Goal: Information Seeking & Learning: Compare options

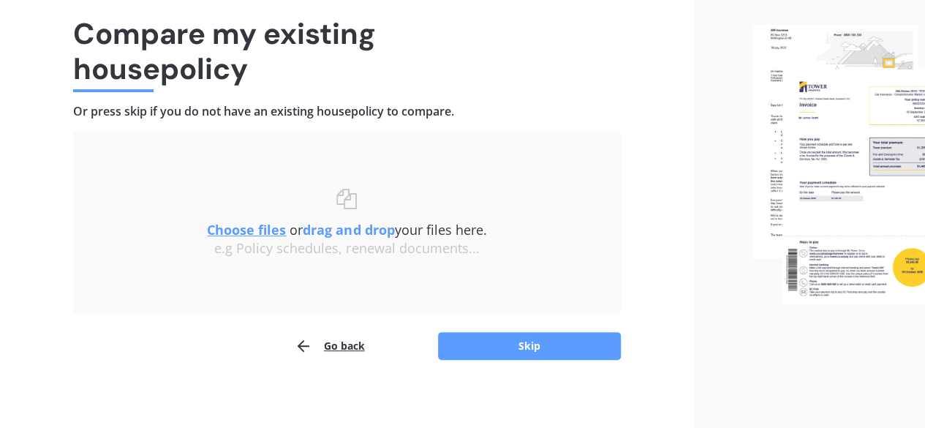
scroll to position [110, 0]
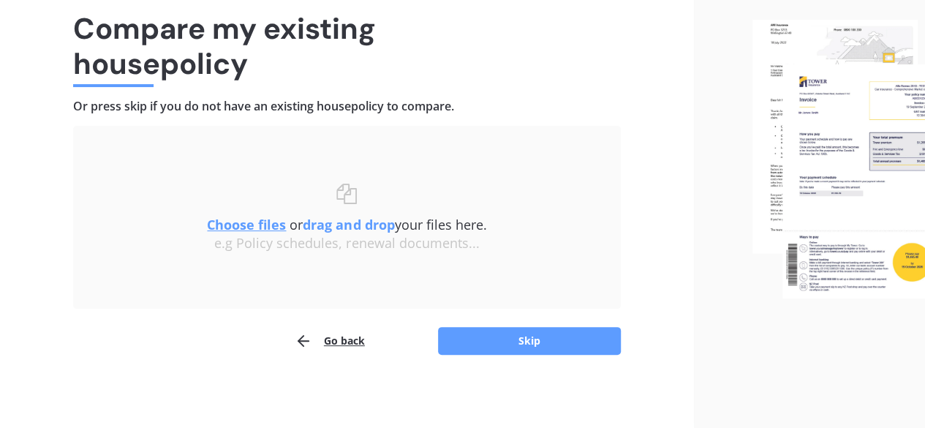
click at [240, 225] on u "Choose files" at bounding box center [246, 225] width 79 height 18
click at [238, 226] on u "Choose files" at bounding box center [246, 225] width 79 height 18
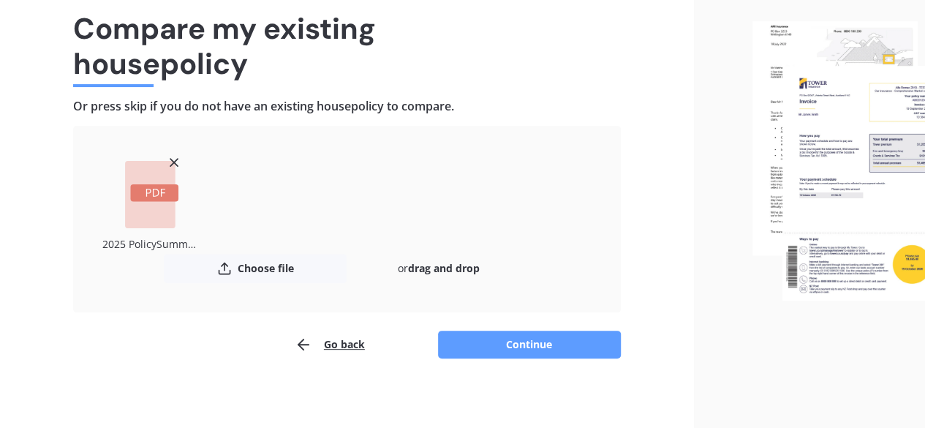
click at [538, 343] on button "Continue" at bounding box center [529, 344] width 183 height 28
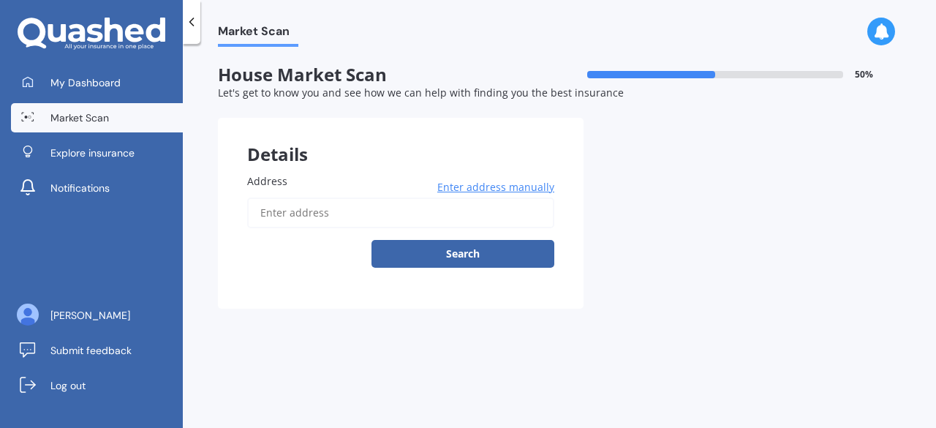
click at [336, 214] on input "Address" at bounding box center [400, 212] width 307 height 31
type input "7 Spring Street, Onehunga, Auckland 1061"
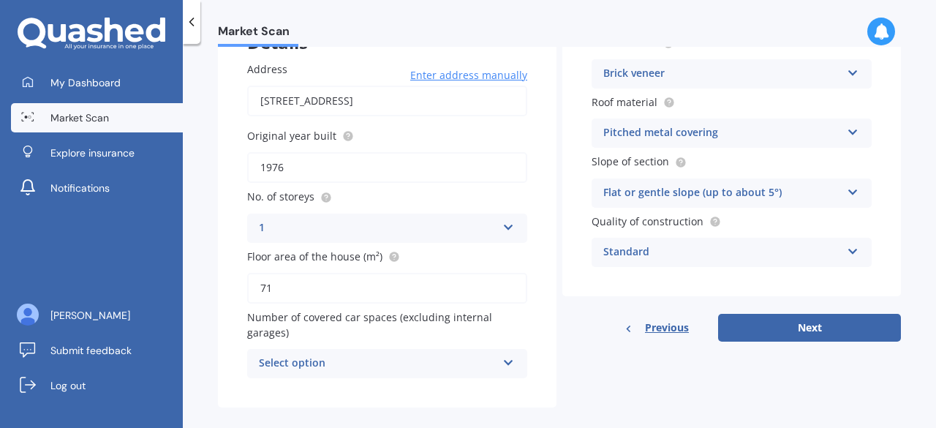
scroll to position [130, 0]
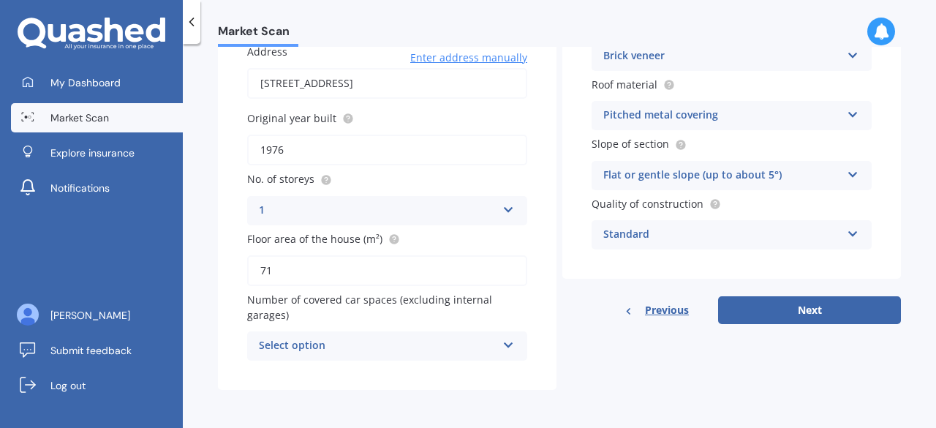
click at [507, 344] on icon at bounding box center [508, 342] width 12 height 10
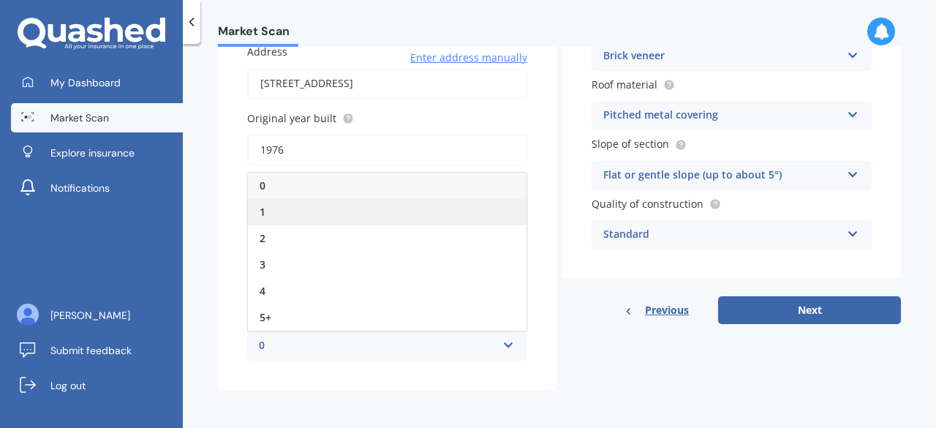
click at [295, 210] on div "1" at bounding box center [387, 212] width 279 height 26
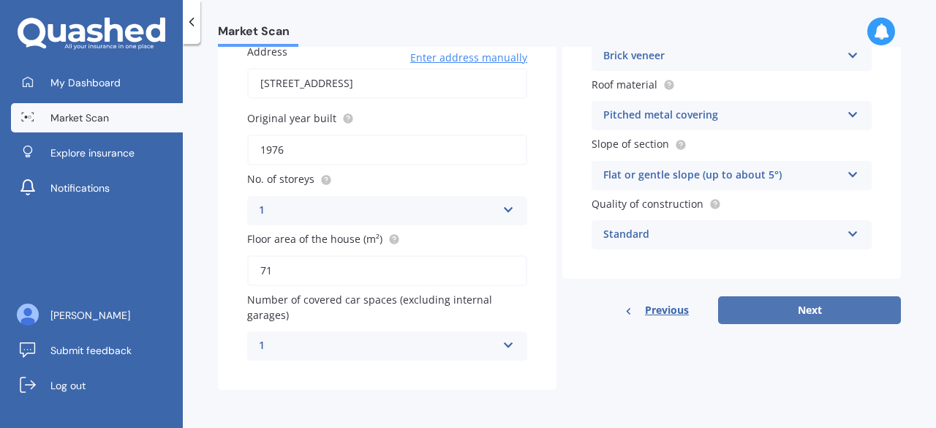
click at [801, 309] on button "Next" at bounding box center [809, 310] width 183 height 28
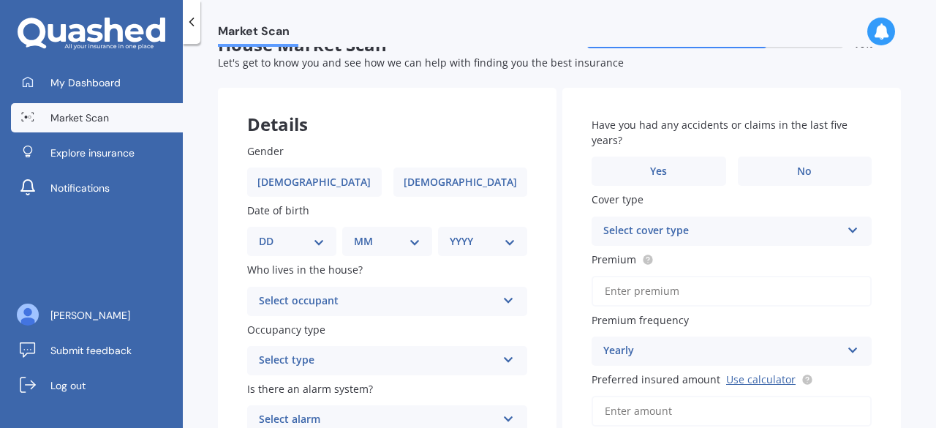
scroll to position [73, 0]
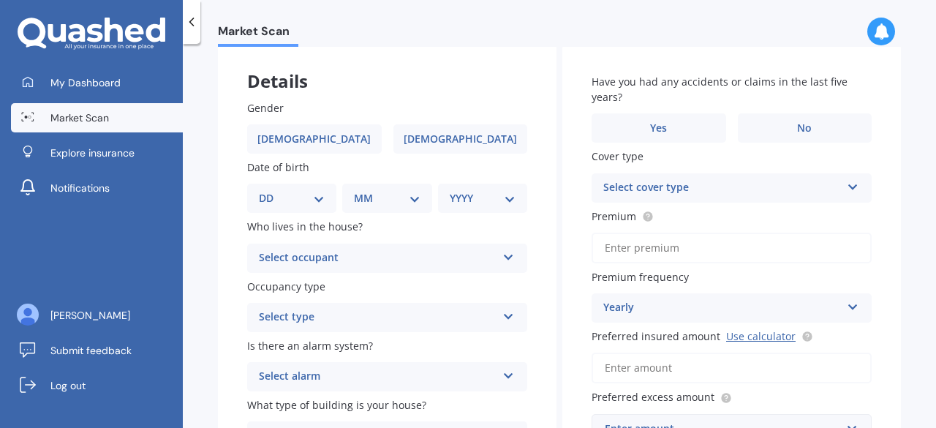
click at [505, 260] on icon at bounding box center [508, 254] width 12 height 10
click at [235, 244] on div "Gender Male Female Date of birth DD 01 02 03 04 05 06 07 08 09 10 11 12 13 14 1…" at bounding box center [387, 275] width 339 height 409
click at [503, 317] on icon at bounding box center [508, 314] width 12 height 10
click at [234, 300] on div "Gender Male Female Date of birth DD 01 02 03 04 05 06 07 08 09 10 11 12 13 14 1…" at bounding box center [387, 275] width 339 height 409
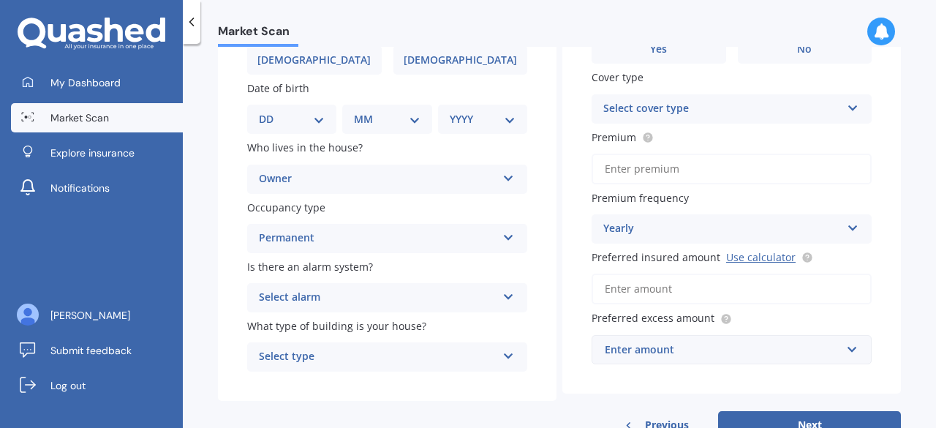
scroll to position [56, 0]
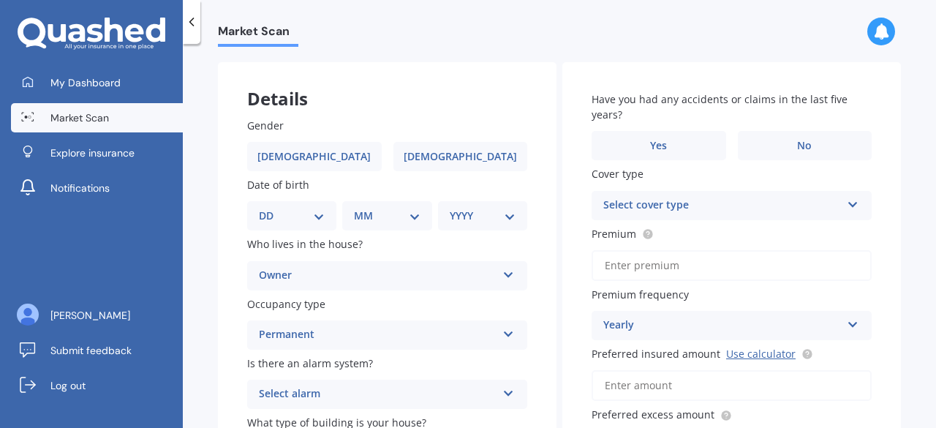
click at [505, 275] on icon at bounding box center [508, 272] width 12 height 10
click at [194, 19] on icon at bounding box center [191, 22] width 15 height 15
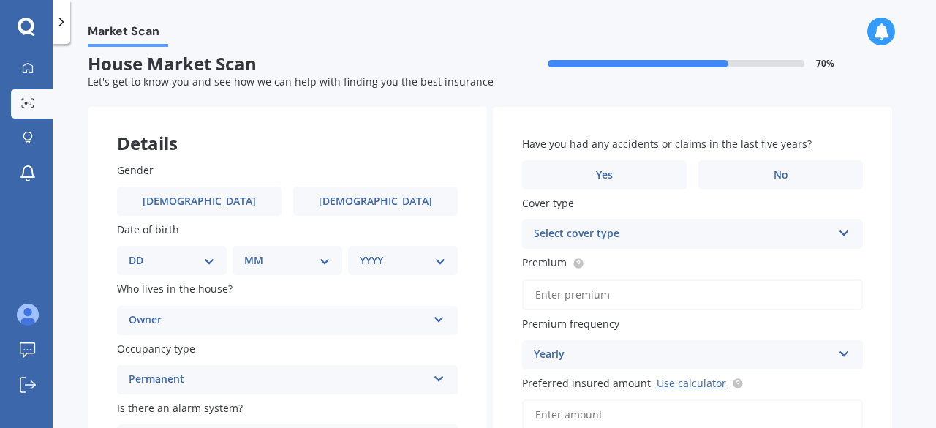
scroll to position [0, 0]
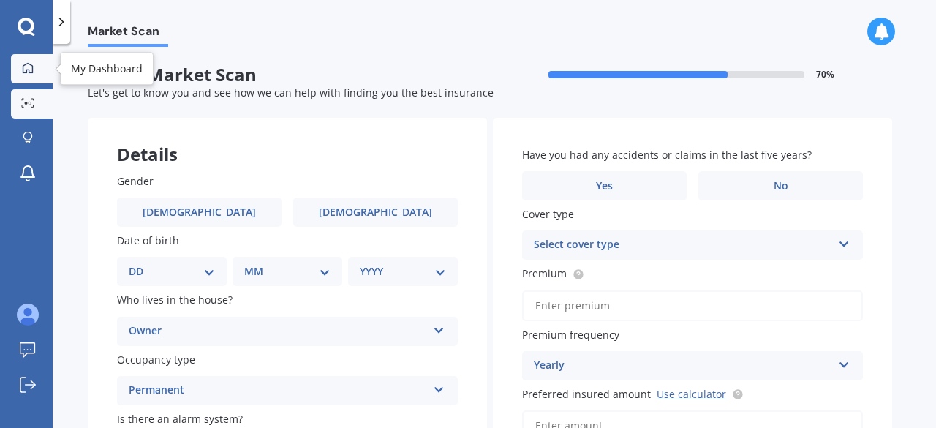
click at [29, 69] on icon at bounding box center [28, 68] width 12 height 12
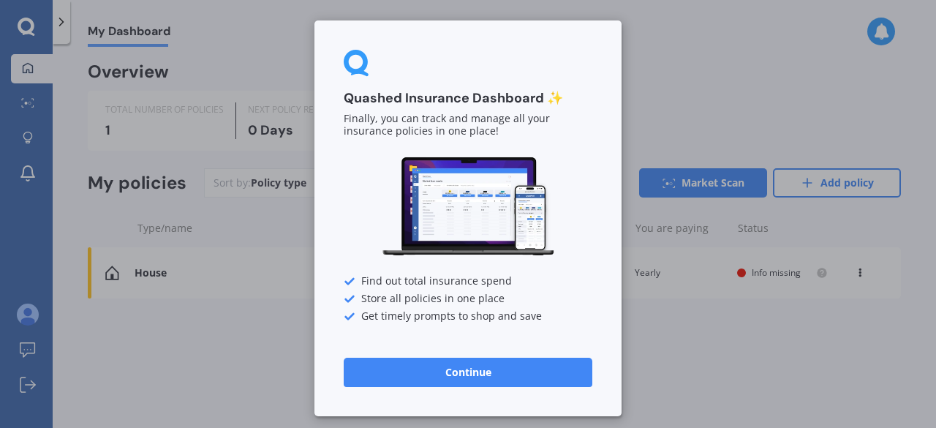
click at [450, 375] on button "Continue" at bounding box center [468, 372] width 249 height 29
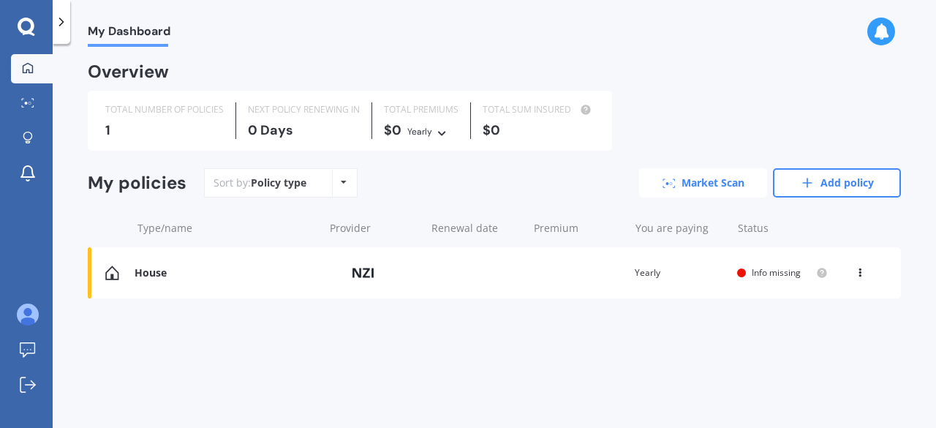
click at [702, 183] on link "Market Scan" at bounding box center [703, 182] width 128 height 29
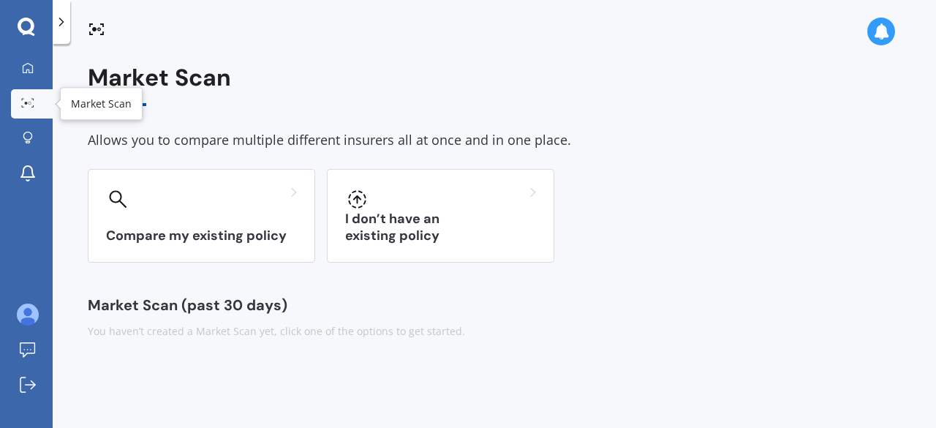
click at [26, 100] on icon at bounding box center [27, 103] width 13 height 10
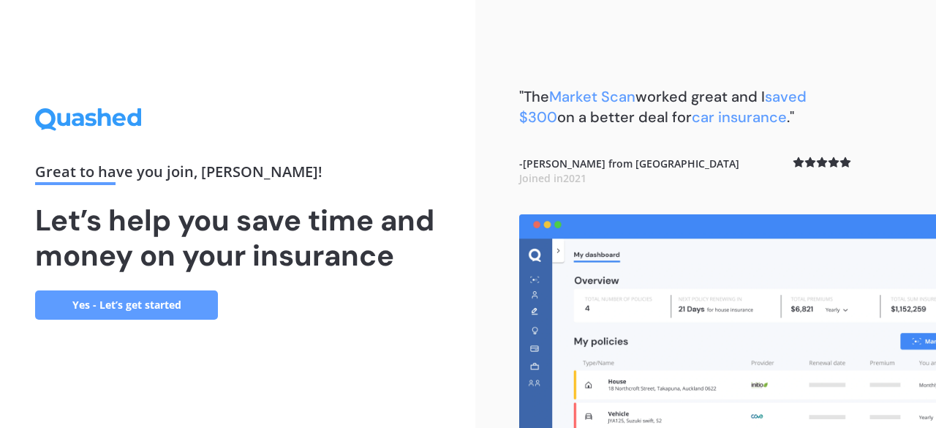
click at [167, 309] on link "Yes - Let’s get started" at bounding box center [126, 304] width 183 height 29
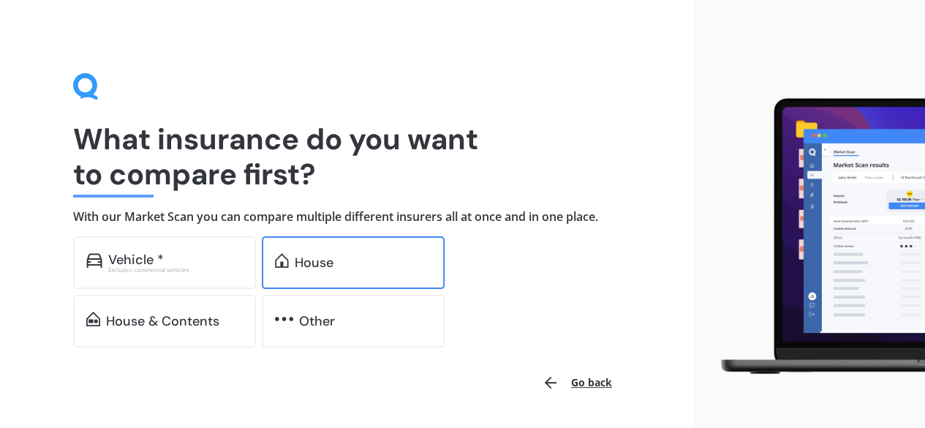
click at [376, 262] on div "House" at bounding box center [363, 262] width 137 height 15
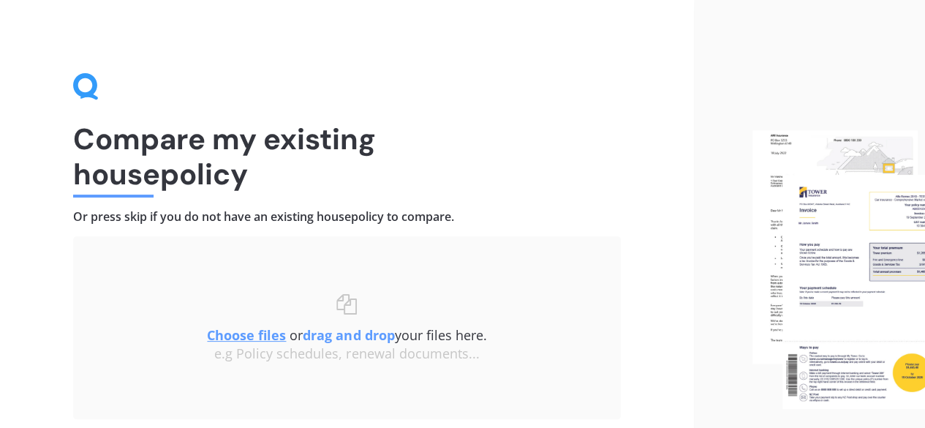
click at [249, 335] on u "Choose files" at bounding box center [246, 335] width 79 height 18
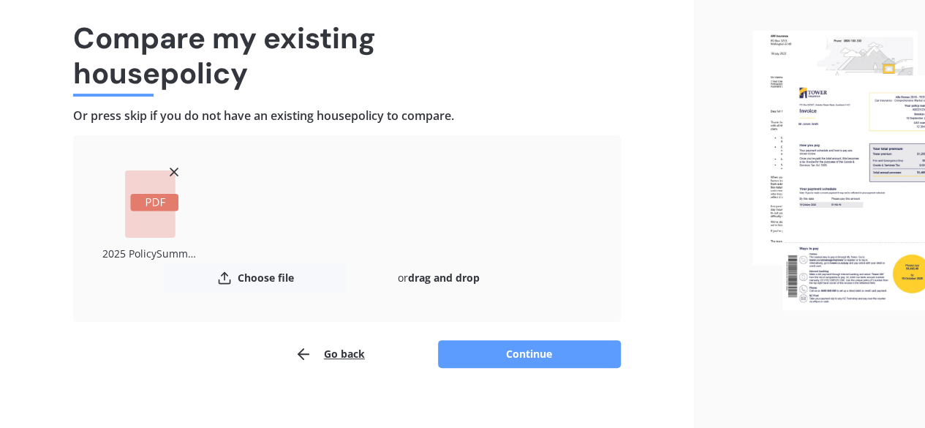
scroll to position [114, 0]
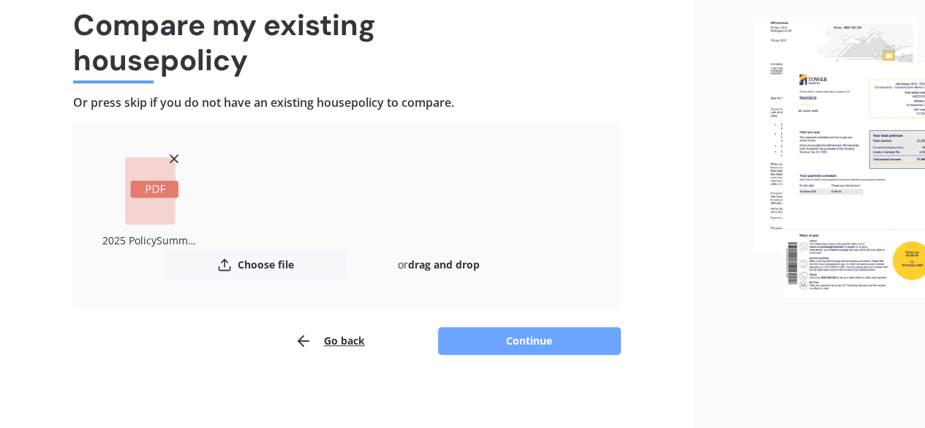
click at [511, 339] on button "Continue" at bounding box center [529, 341] width 183 height 28
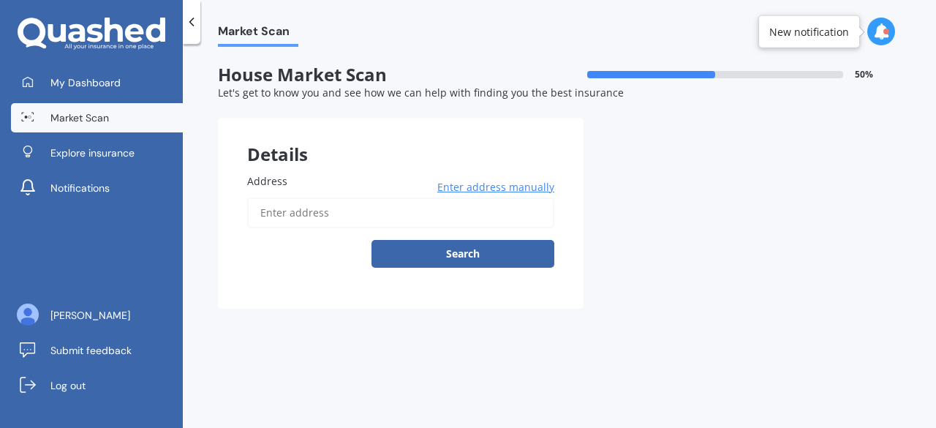
click at [416, 216] on input "Address" at bounding box center [400, 212] width 307 height 31
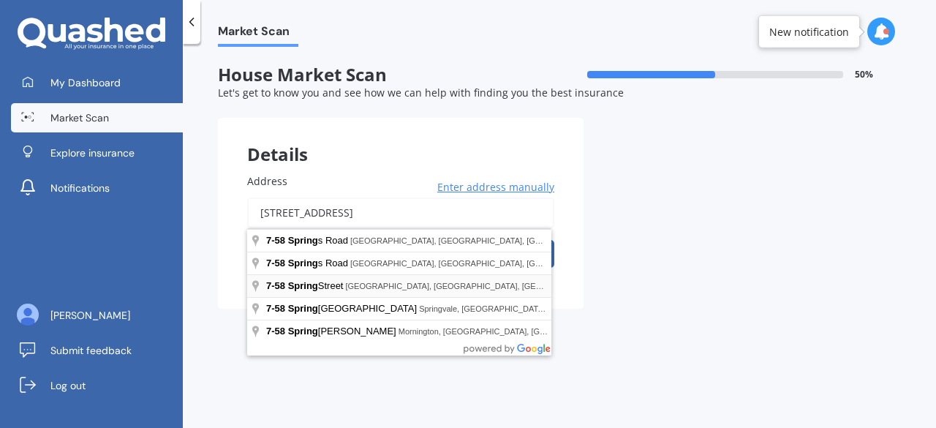
type input "7 Spring Street, Onehunga, Auckland 1061"
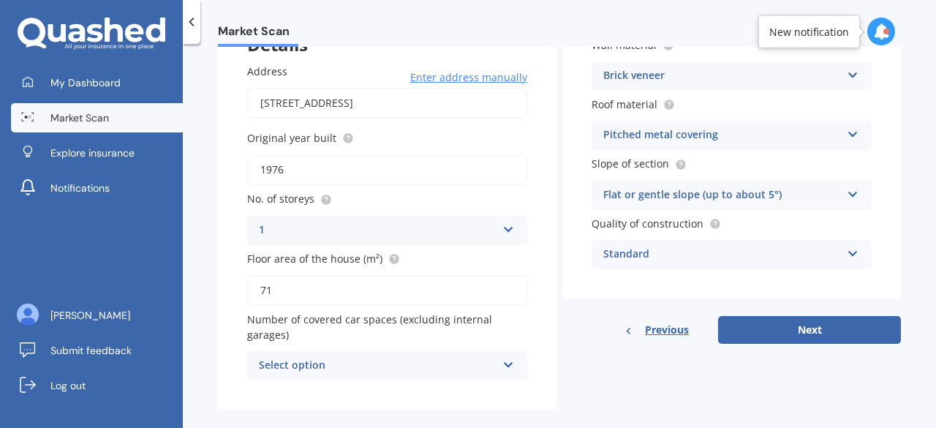
scroll to position [130, 0]
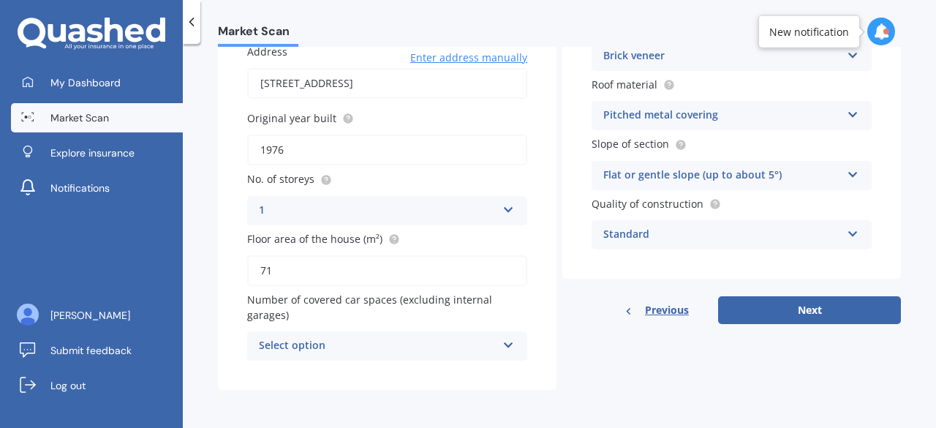
click at [506, 344] on icon at bounding box center [508, 342] width 12 height 10
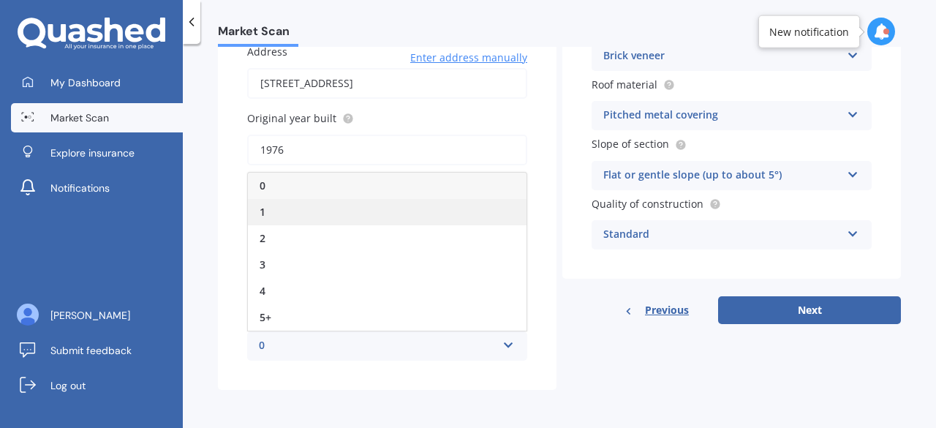
click at [293, 222] on div "1" at bounding box center [387, 212] width 279 height 26
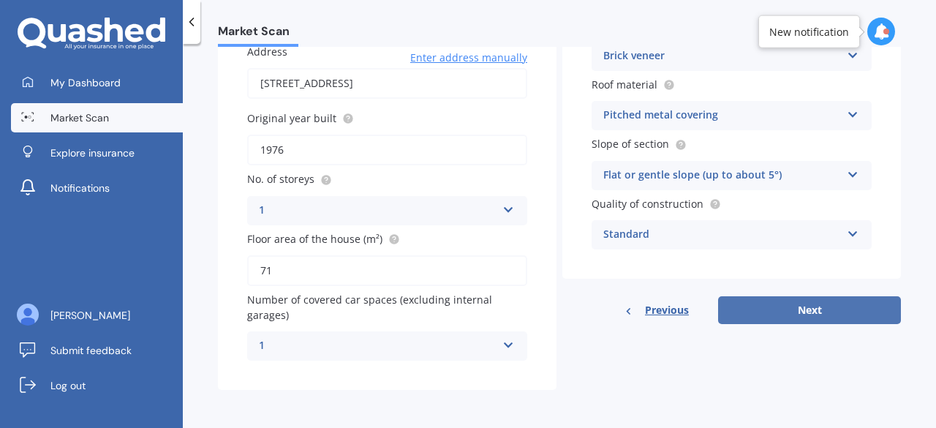
click at [787, 311] on button "Next" at bounding box center [809, 310] width 183 height 28
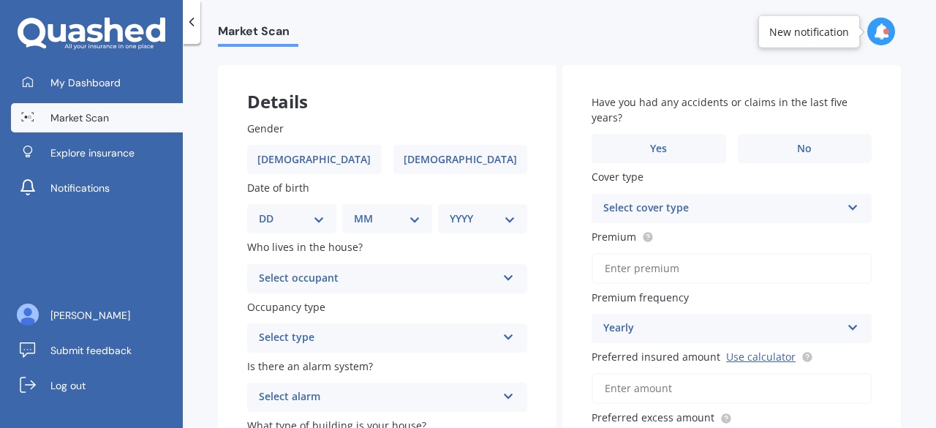
scroll to position [73, 0]
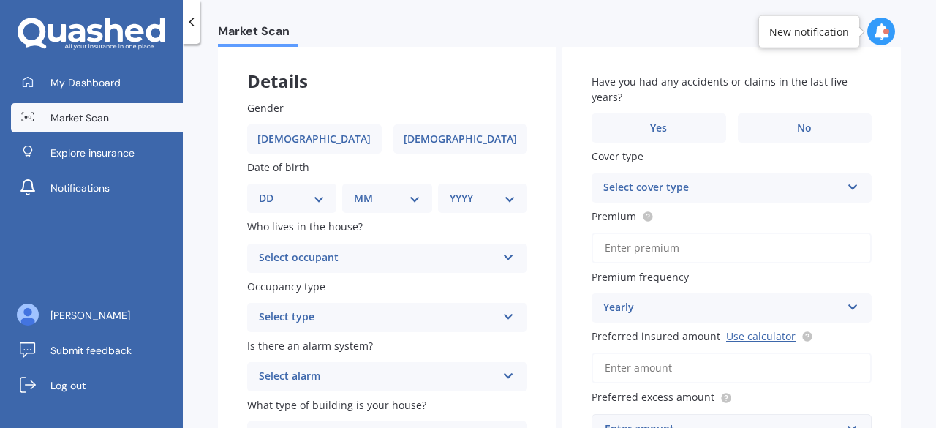
click at [508, 259] on icon at bounding box center [508, 254] width 12 height 10
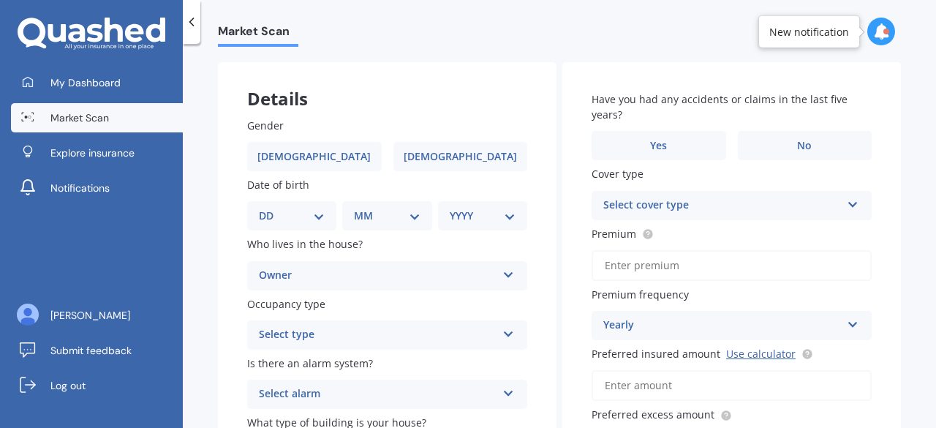
click at [548, 224] on div "Gender Male Female Date of birth DD 01 02 03 04 05 06 07 08 09 10 11 12 13 14 1…" at bounding box center [387, 292] width 339 height 409
click at [505, 336] on icon at bounding box center [508, 331] width 12 height 10
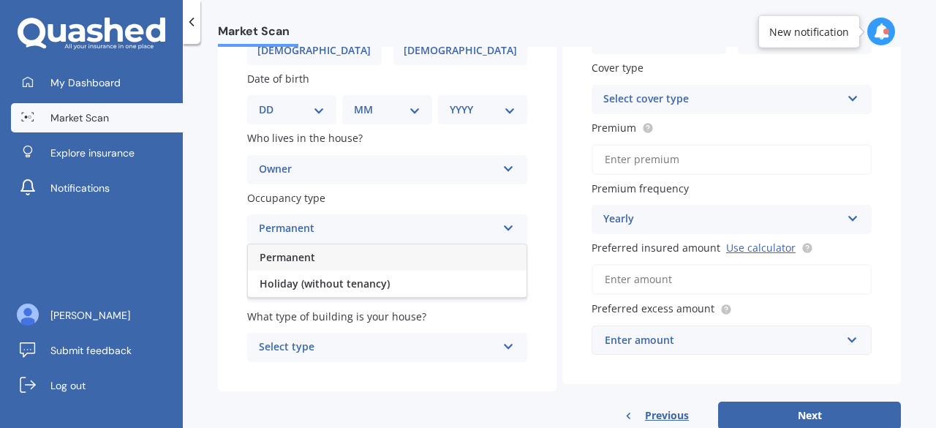
scroll to position [202, 0]
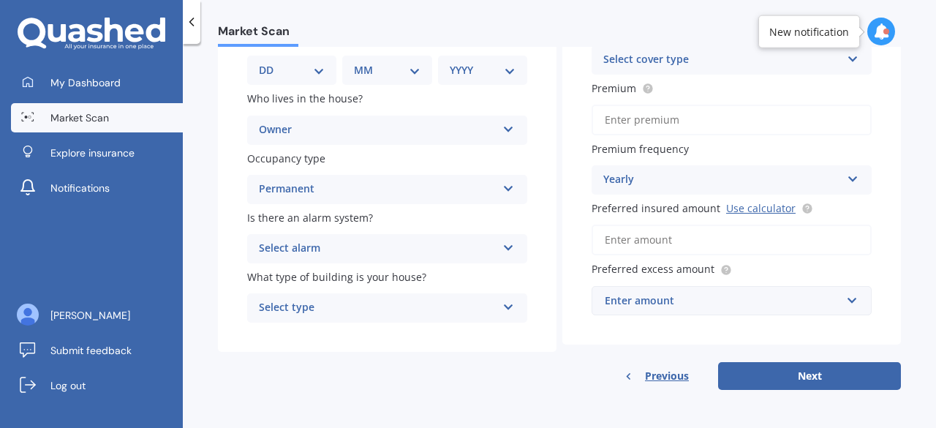
click at [547, 275] on div "Gender Male Female Date of birth DD 01 02 03 04 05 06 07 08 09 10 11 12 13 14 1…" at bounding box center [387, 147] width 339 height 409
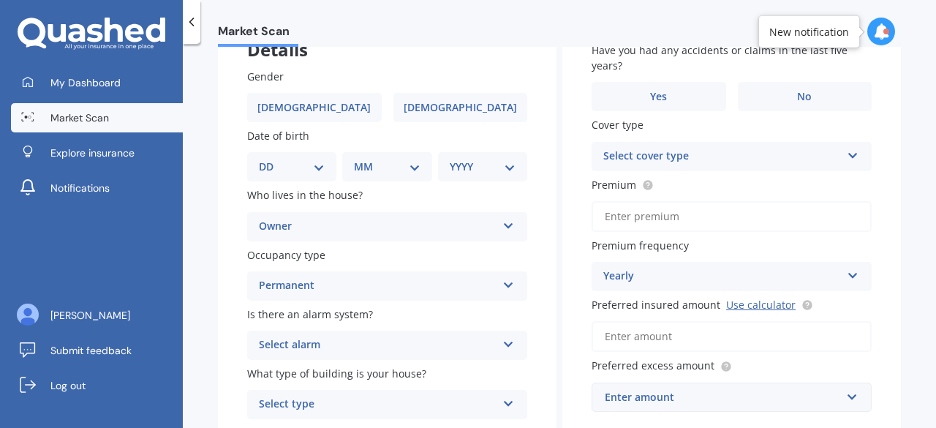
scroll to position [56, 0]
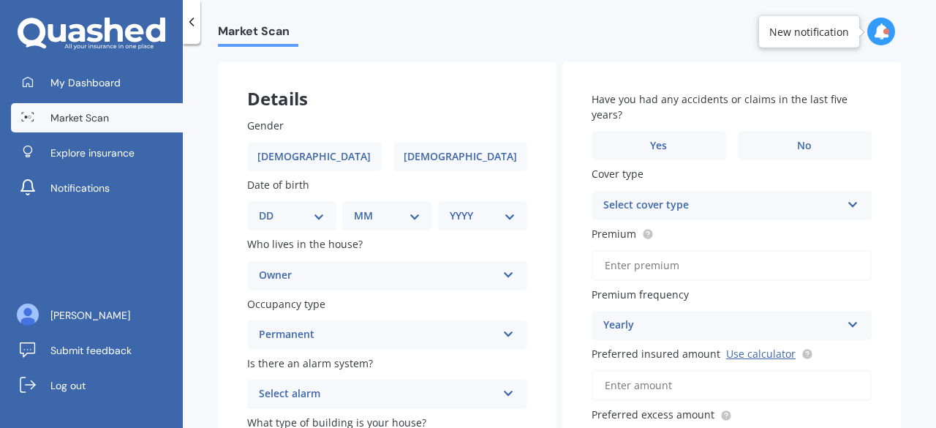
click at [303, 273] on div "Owner" at bounding box center [378, 276] width 238 height 18
click at [215, 256] on div "Market Scan House Market Scan 70 % Let's get to know you and see how we can hel…" at bounding box center [559, 239] width 753 height 384
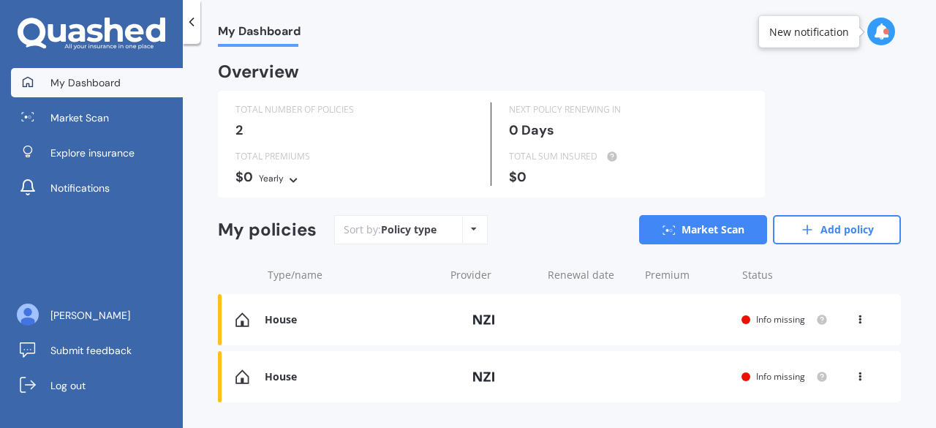
click at [259, 126] on div "2" at bounding box center [354, 130] width 238 height 15
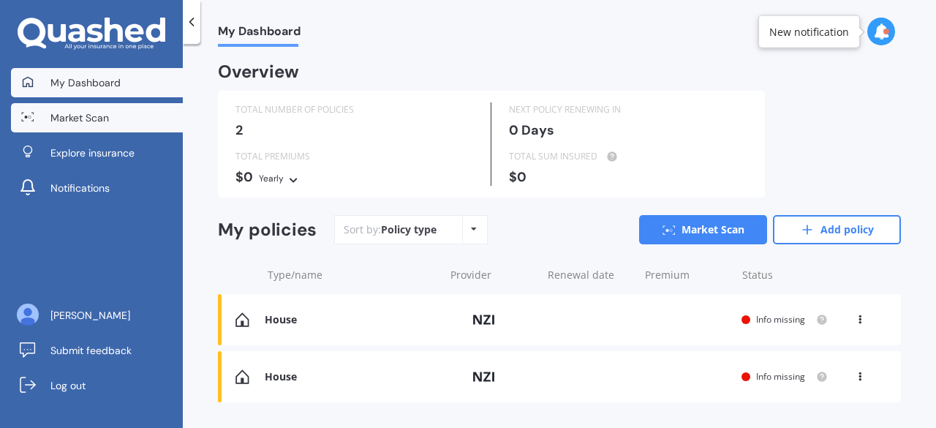
click at [79, 118] on span "Market Scan" at bounding box center [79, 117] width 58 height 15
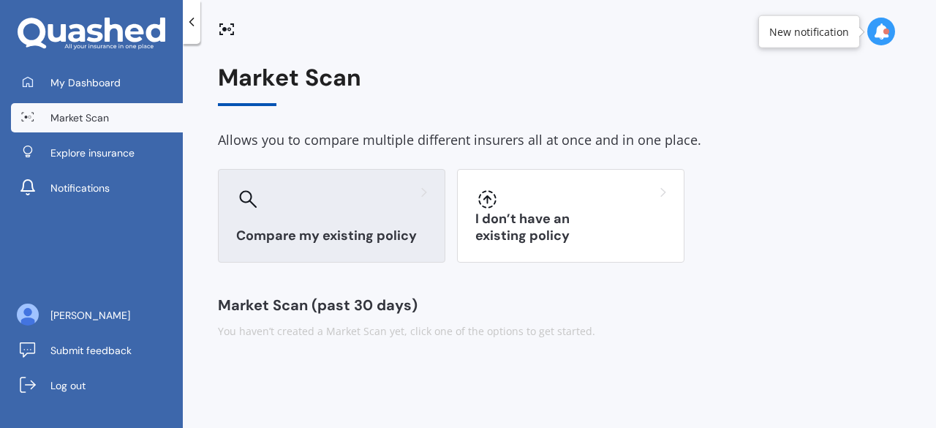
click at [366, 220] on div "Compare my existing policy" at bounding box center [331, 216] width 227 height 94
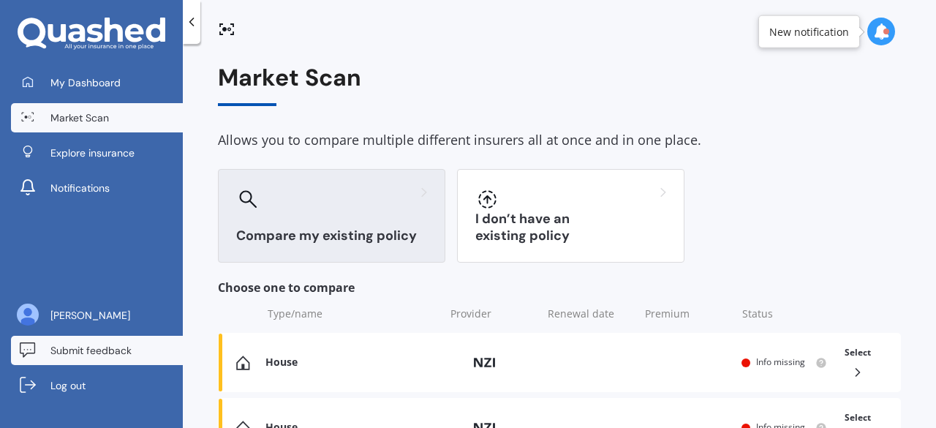
click at [53, 349] on span "Submit feedback" at bounding box center [90, 350] width 81 height 15
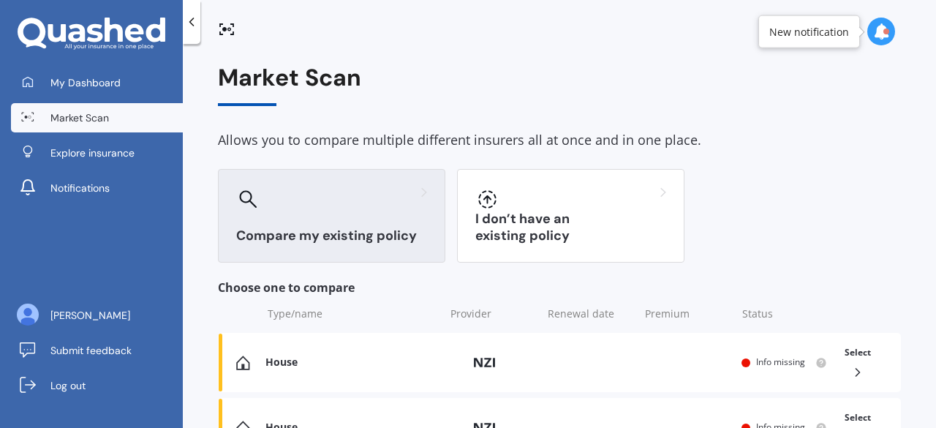
click at [784, 245] on div "Compare my existing policy I don’t have an existing policy" at bounding box center [559, 216] width 683 height 94
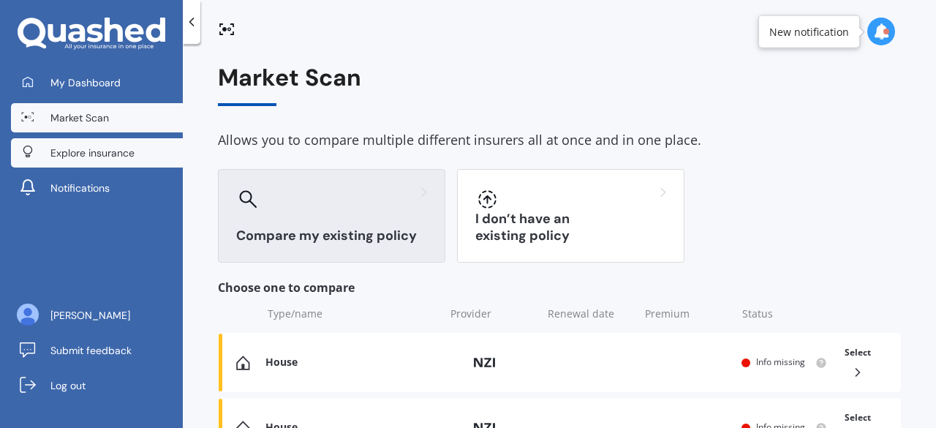
click at [137, 153] on link "Explore insurance" at bounding box center [97, 152] width 172 height 29
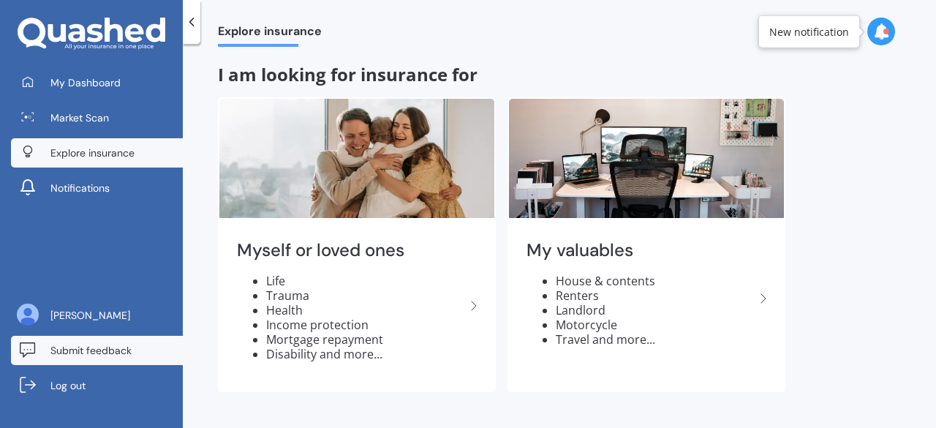
click at [91, 349] on span "Submit feedback" at bounding box center [90, 350] width 81 height 15
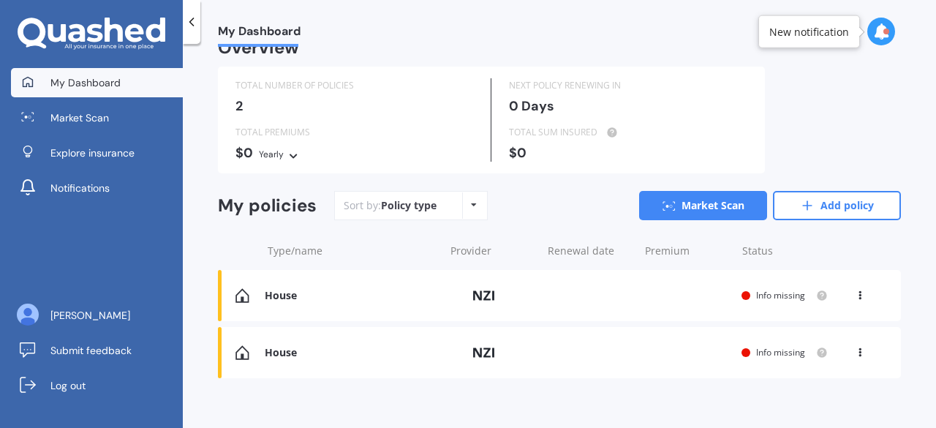
scroll to position [35, 0]
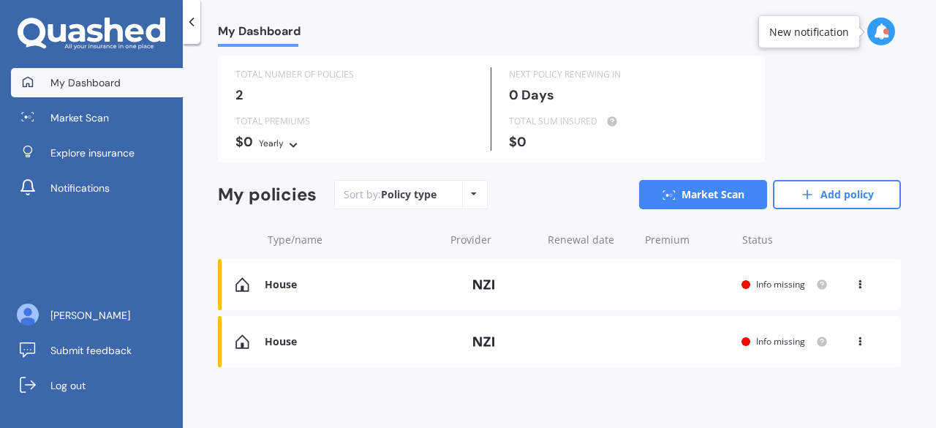
click at [474, 197] on icon at bounding box center [474, 193] width 6 height 9
click at [542, 216] on div "My policies Sort by: Policy type Policy type Alphabetical Date added Renewing n…" at bounding box center [559, 200] width 683 height 41
click at [268, 86] on div "TOTAL NUMBER OF POLICIES 2" at bounding box center [358, 90] width 268 height 47
click at [189, 18] on icon at bounding box center [191, 22] width 15 height 15
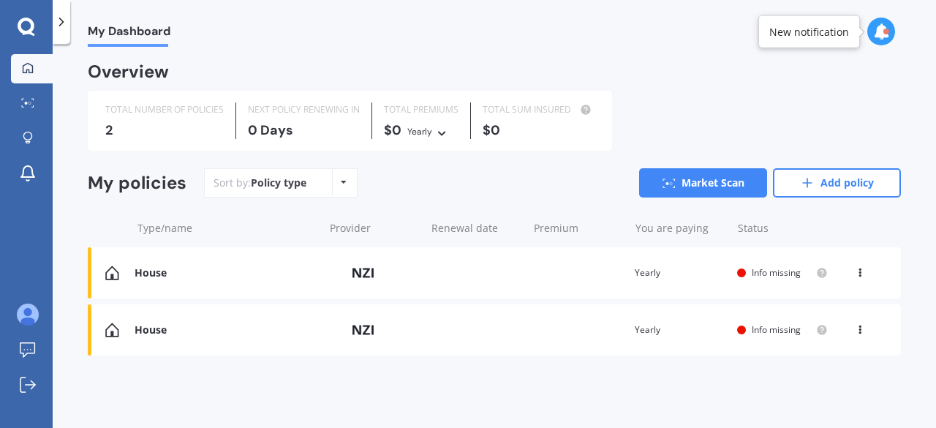
scroll to position [0, 0]
click at [32, 355] on icon at bounding box center [28, 349] width 16 height 15
click at [673, 143] on div "TOTAL NUMBER OF POLICIES 2 NEXT POLICY RENEWING IN 0 Days TOTAL PREMIUMS $0 Yea…" at bounding box center [494, 121] width 813 height 60
